Goal: Transaction & Acquisition: Obtain resource

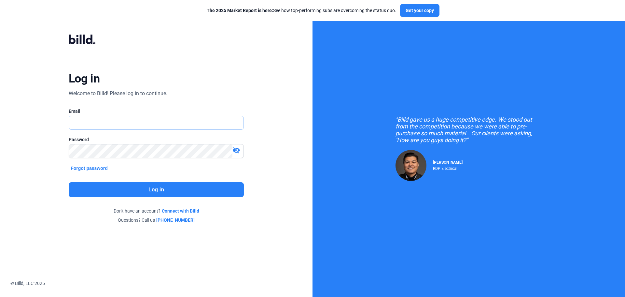
type input "[EMAIL_ADDRESS][DOMAIN_NAME]"
click at [152, 189] on button "Log in" at bounding box center [156, 189] width 175 height 15
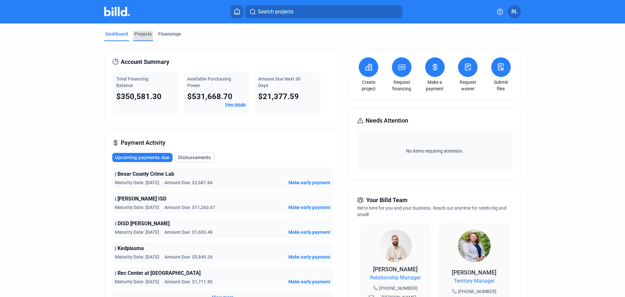
click at [138, 34] on div "Projects" at bounding box center [142, 34] width 17 height 7
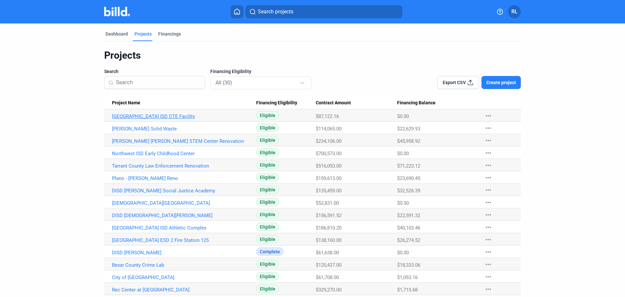
click at [161, 116] on link "[GEOGRAPHIC_DATA] ISD CTE Facility" at bounding box center [184, 116] width 144 height 6
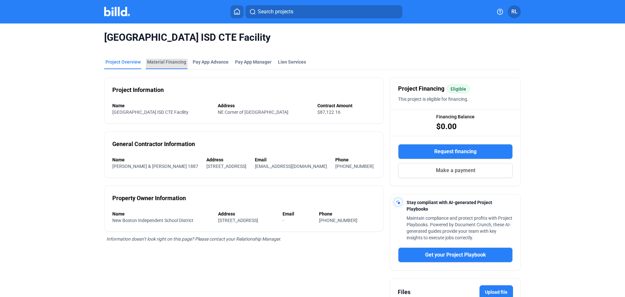
click at [178, 60] on div "Material Financing" at bounding box center [166, 62] width 39 height 7
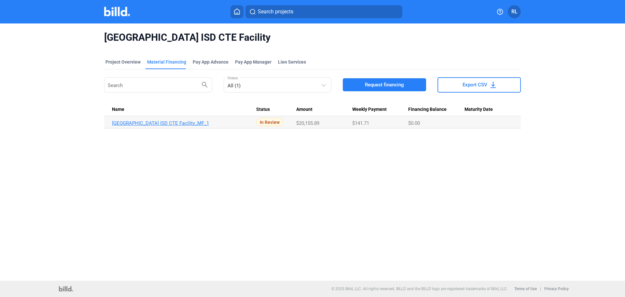
click at [171, 123] on link "[GEOGRAPHIC_DATA] ISD CTE Facility_MF_1" at bounding box center [184, 123] width 144 height 6
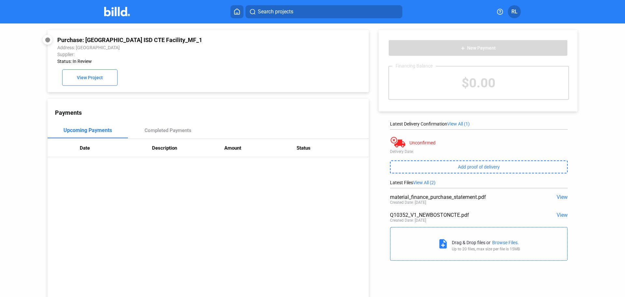
click at [557, 215] on span "View" at bounding box center [562, 215] width 11 height 6
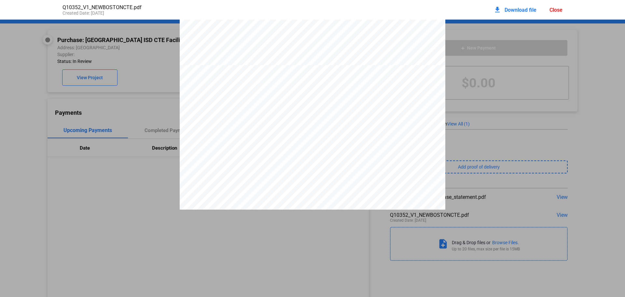
scroll to position [329, 0]
drag, startPoint x: 556, startPoint y: 9, endPoint x: 551, endPoint y: 9, distance: 4.6
click at [555, 9] on div "Close" at bounding box center [555, 10] width 13 height 6
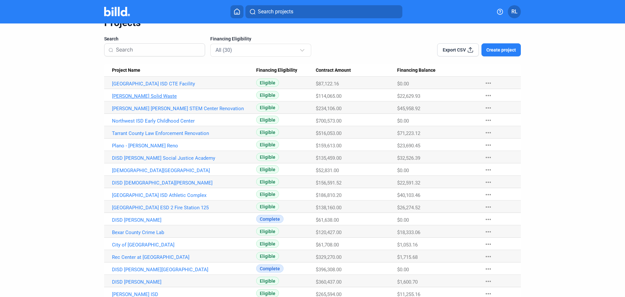
scroll to position [98, 0]
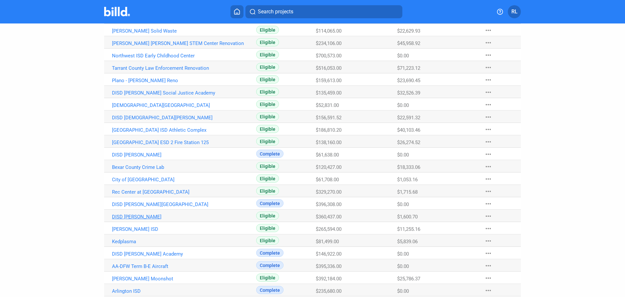
click at [142, 216] on link "DISD [PERSON_NAME]" at bounding box center [184, 217] width 144 height 6
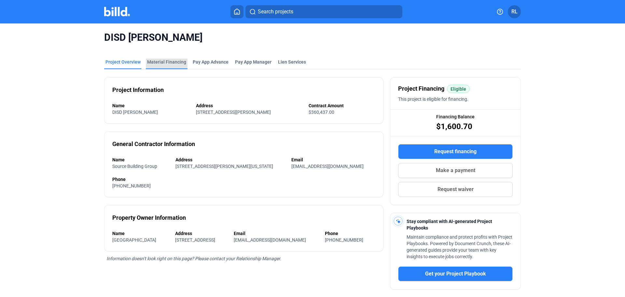
click at [170, 60] on div "Material Financing" at bounding box center [166, 62] width 39 height 7
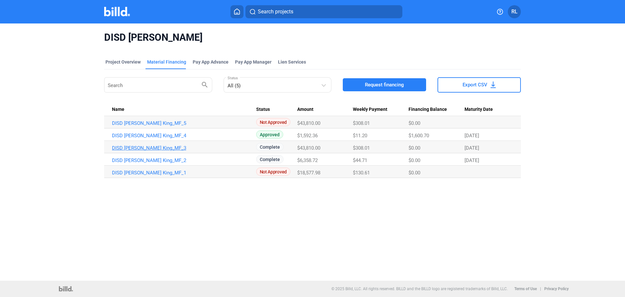
click at [167, 149] on link "DISD [PERSON_NAME] King_MF_3" at bounding box center [184, 148] width 144 height 6
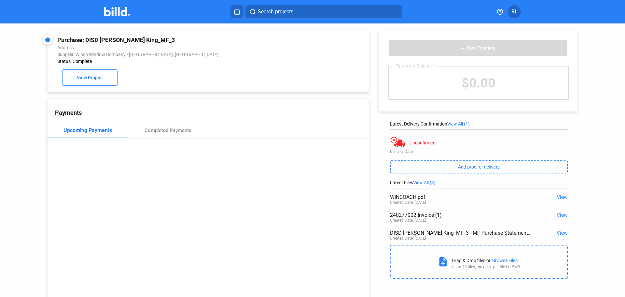
scroll to position [25, 0]
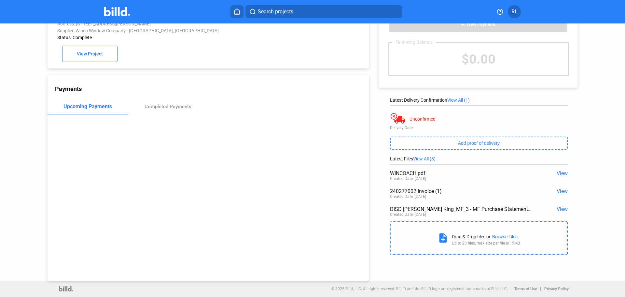
click at [561, 171] on span "View" at bounding box center [562, 173] width 11 height 6
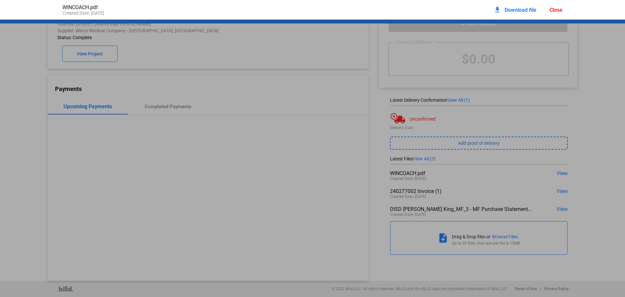
scroll to position [3, 0]
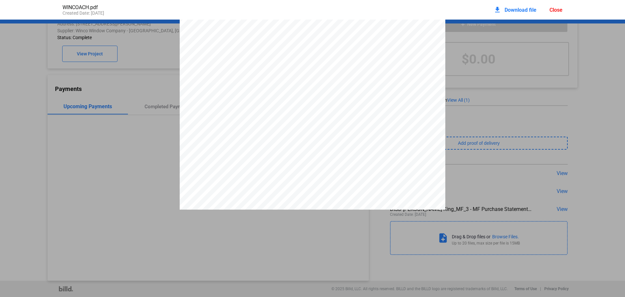
drag, startPoint x: 197, startPoint y: 103, endPoint x: 250, endPoint y: 99, distance: 53.8
click at [320, 101] on div at bounding box center [313, 189] width 266 height 344
drag, startPoint x: 205, startPoint y: 126, endPoint x: 375, endPoint y: 127, distance: 169.9
click at [375, 127] on div at bounding box center [313, 189] width 266 height 344
click at [505, 8] on span "Download file" at bounding box center [521, 10] width 32 height 6
